Goal: Information Seeking & Learning: Learn about a topic

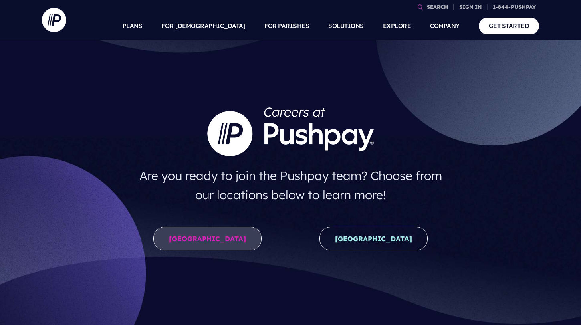
click at [202, 243] on link "United States" at bounding box center [207, 239] width 108 height 24
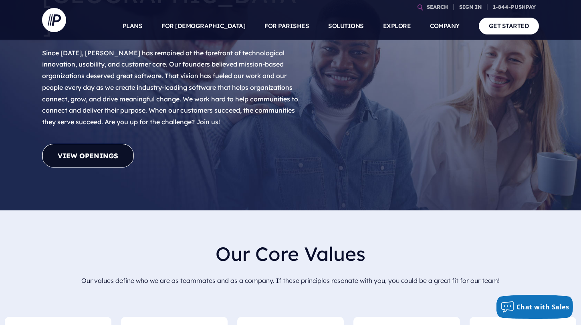
click at [113, 144] on link "View Openings" at bounding box center [88, 156] width 92 height 24
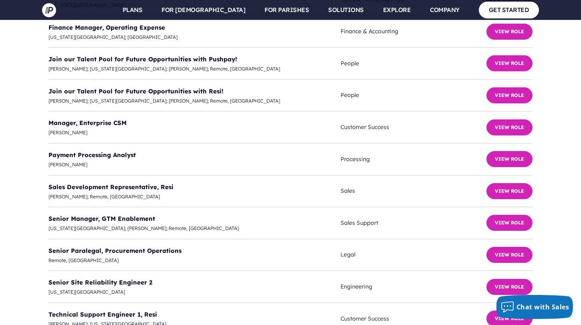
scroll to position [2267, 0]
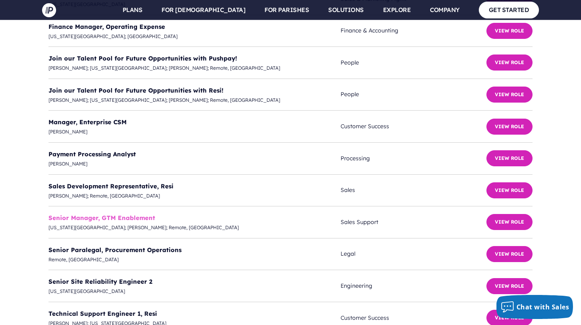
click at [128, 214] on link "Senior Manager, GTM Enablement" at bounding box center [101, 218] width 107 height 8
